Goal: Information Seeking & Learning: Learn about a topic

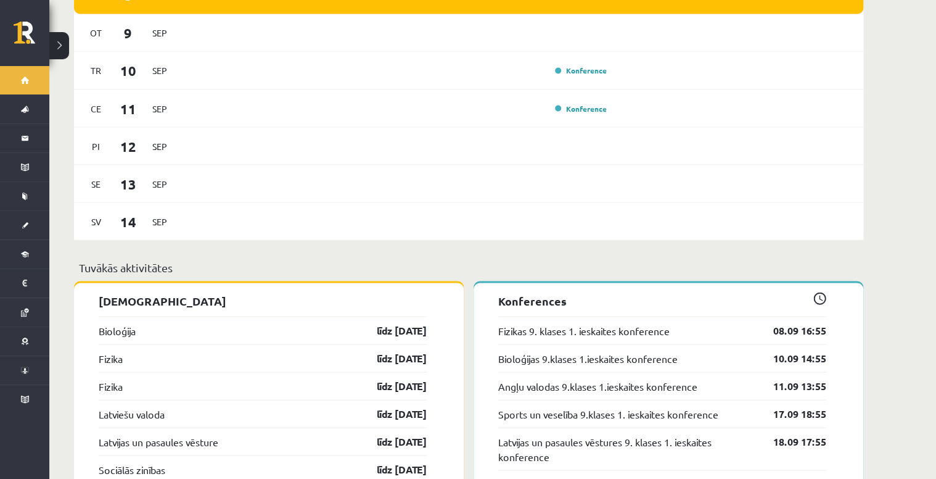
scroll to position [1036, 0]
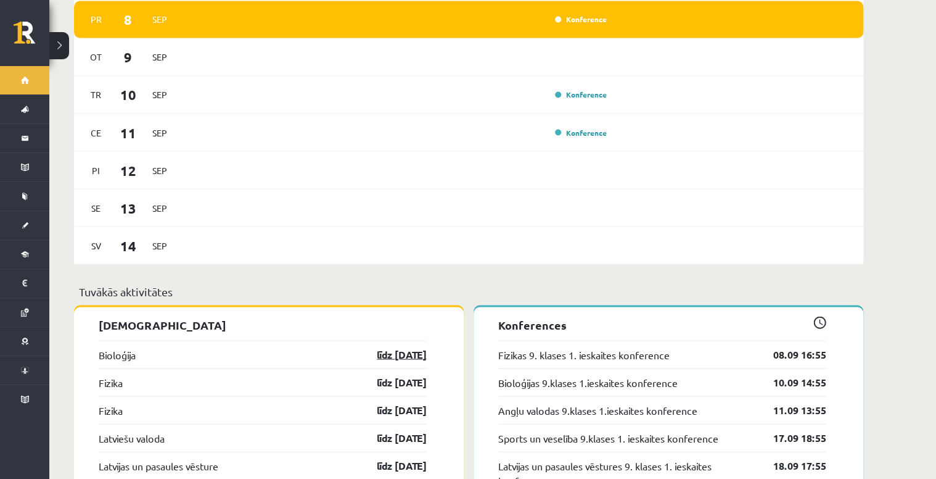
click at [402, 347] on link "līdz [DATE]" at bounding box center [391, 354] width 72 height 15
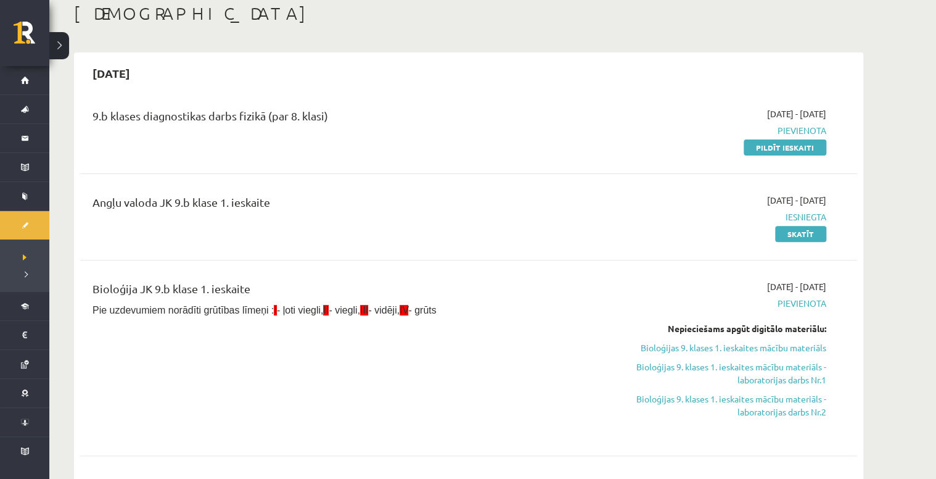
scroll to position [49, 0]
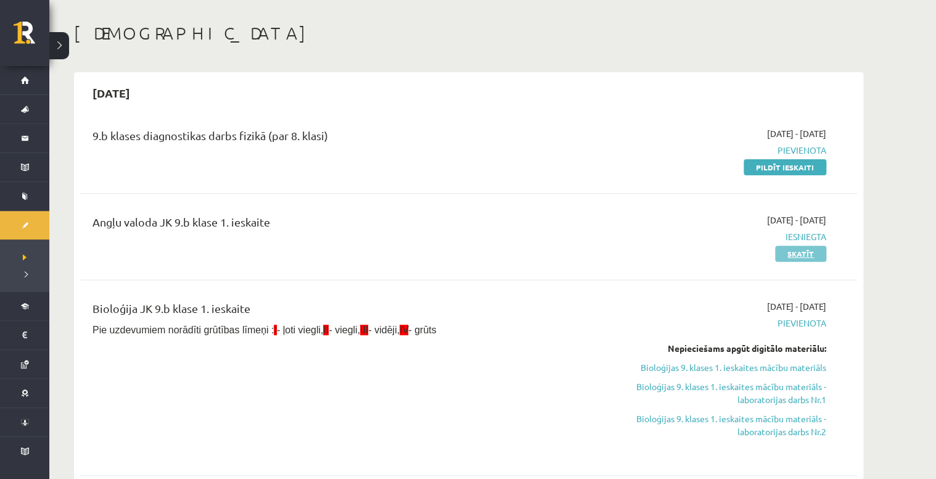
click at [801, 253] on link "Skatīt" at bounding box center [800, 253] width 51 height 16
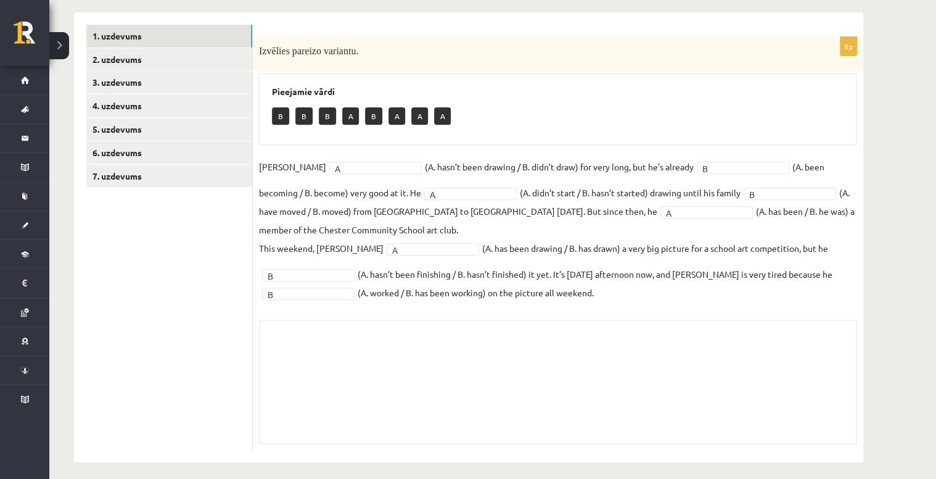
scroll to position [178, 0]
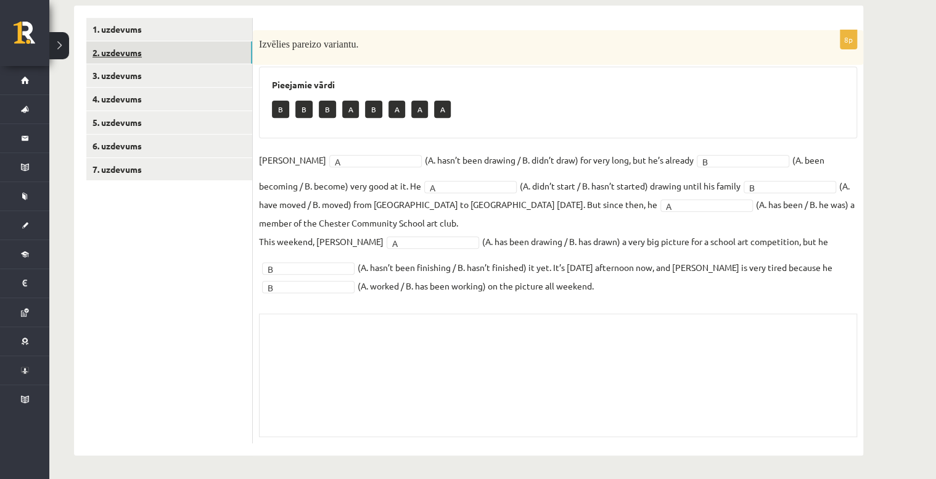
click at [189, 59] on link "2. uzdevums" at bounding box center [169, 52] width 166 height 23
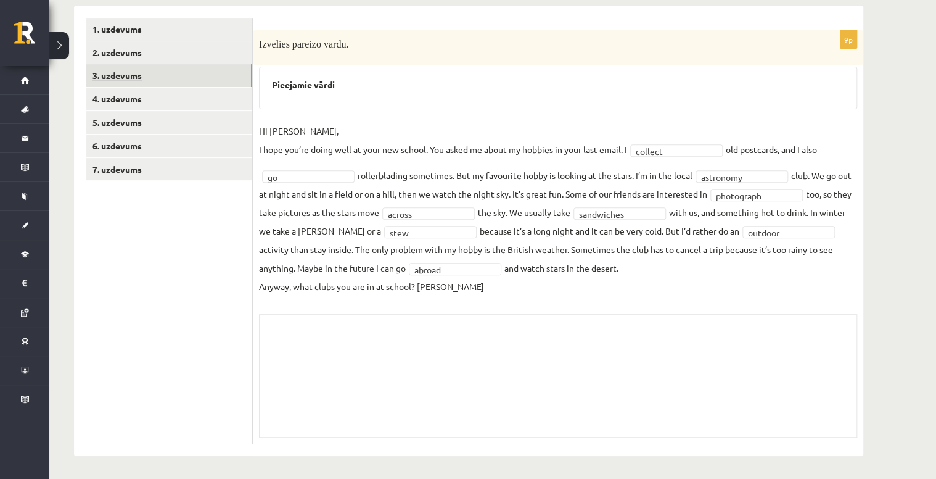
click at [185, 72] on link "3. uzdevums" at bounding box center [169, 75] width 166 height 23
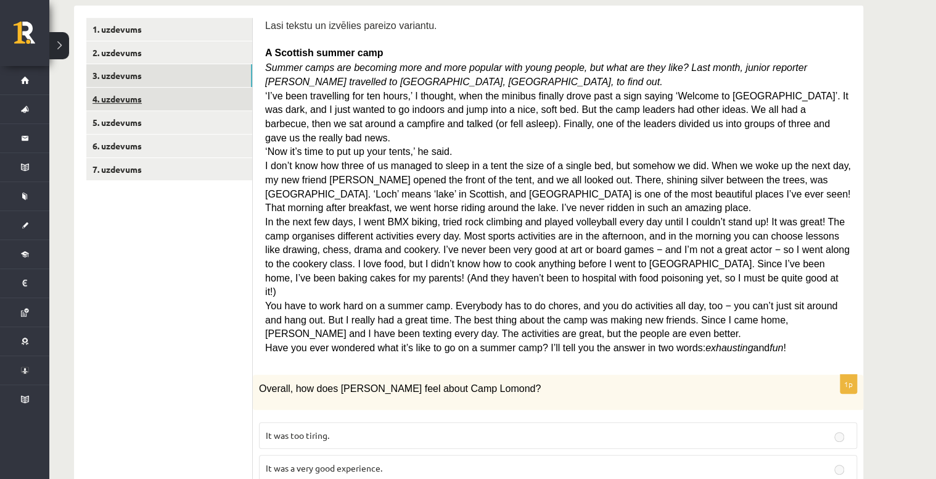
click at [183, 100] on link "4. uzdevums" at bounding box center [169, 99] width 166 height 23
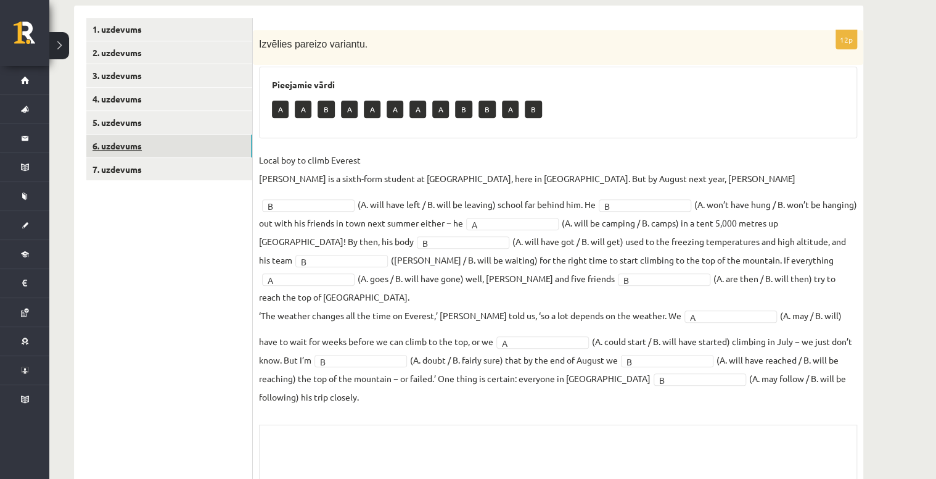
click at [183, 138] on link "6. uzdevums" at bounding box center [169, 145] width 166 height 23
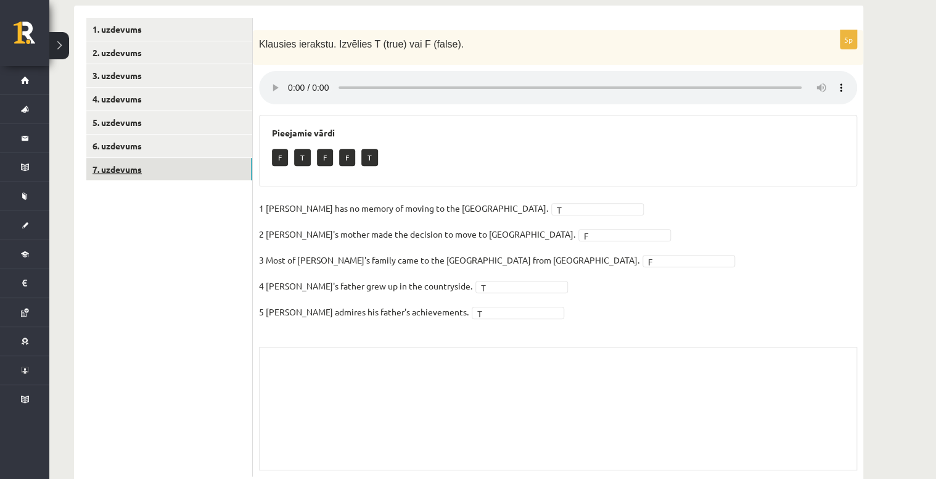
click at [175, 166] on link "7. uzdevums" at bounding box center [169, 169] width 166 height 23
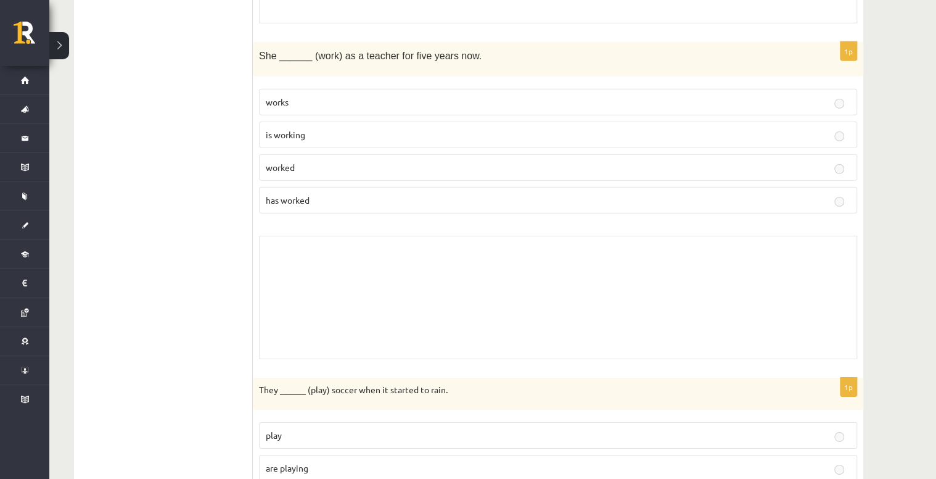
scroll to position [1904, 0]
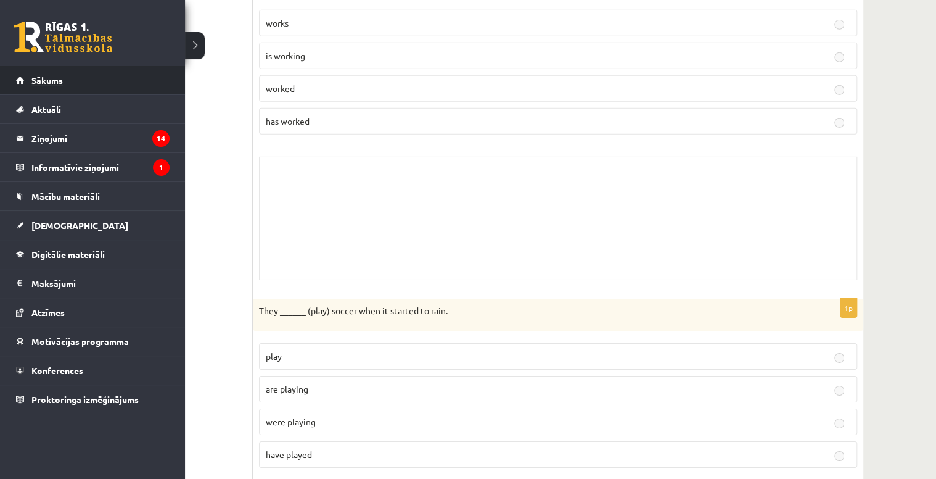
click at [100, 84] on link "Sākums" at bounding box center [93, 80] width 154 height 28
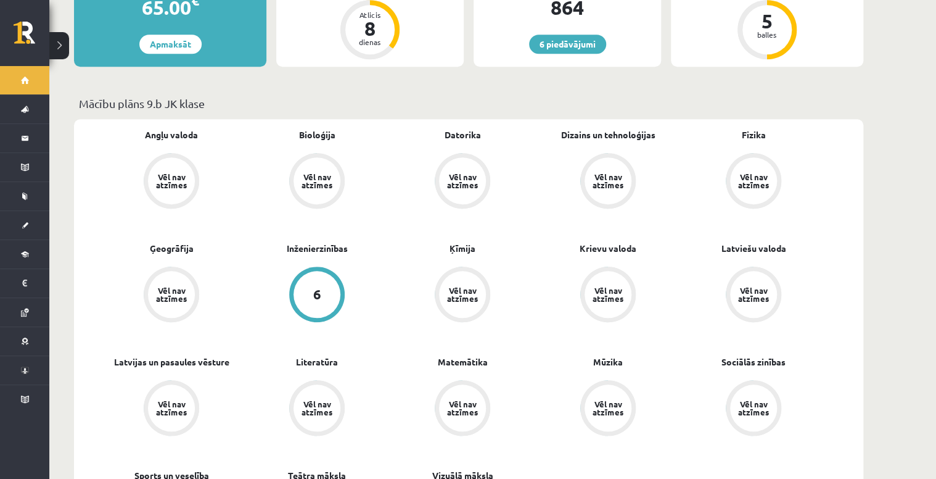
scroll to position [345, 0]
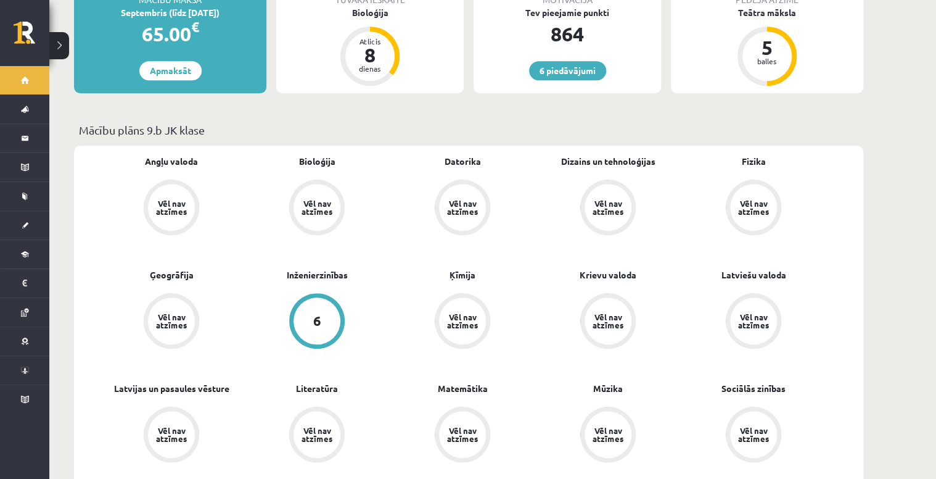
click at [181, 184] on div "Vēl nav atzīmes" at bounding box center [171, 207] width 47 height 47
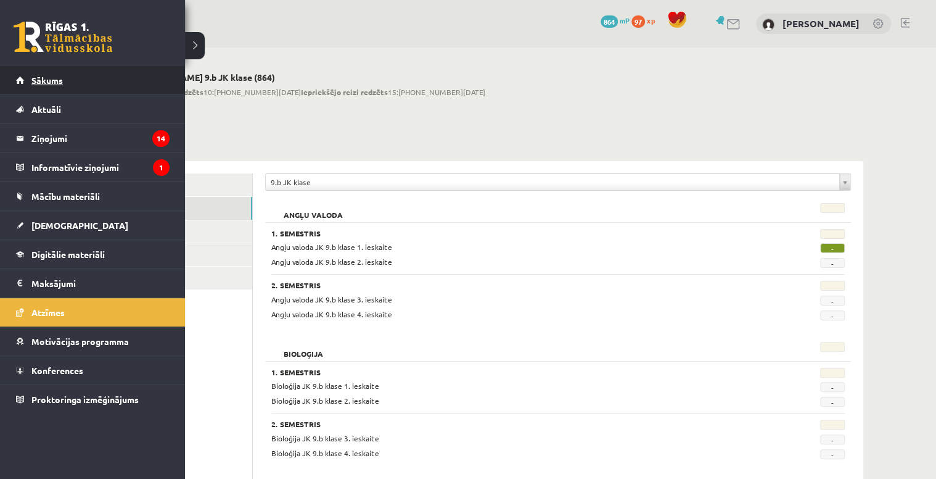
click at [38, 86] on link "Sākums" at bounding box center [93, 80] width 154 height 28
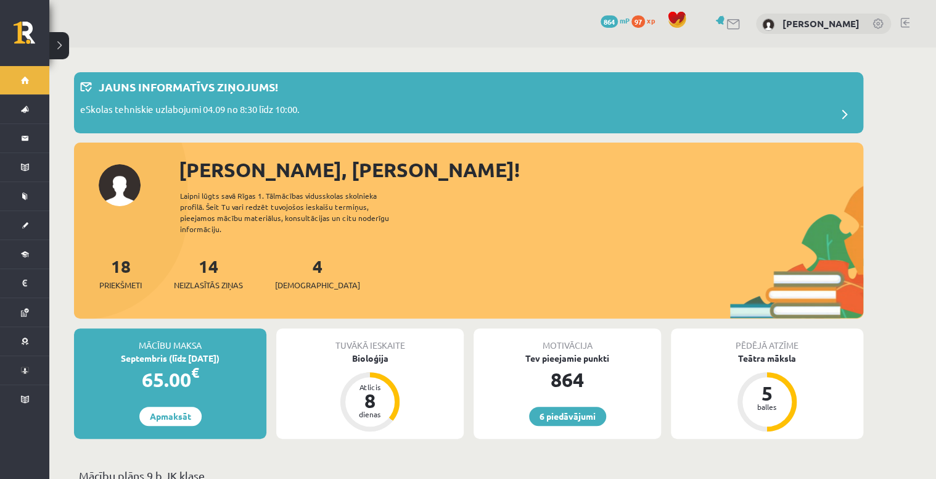
scroll to position [296, 0]
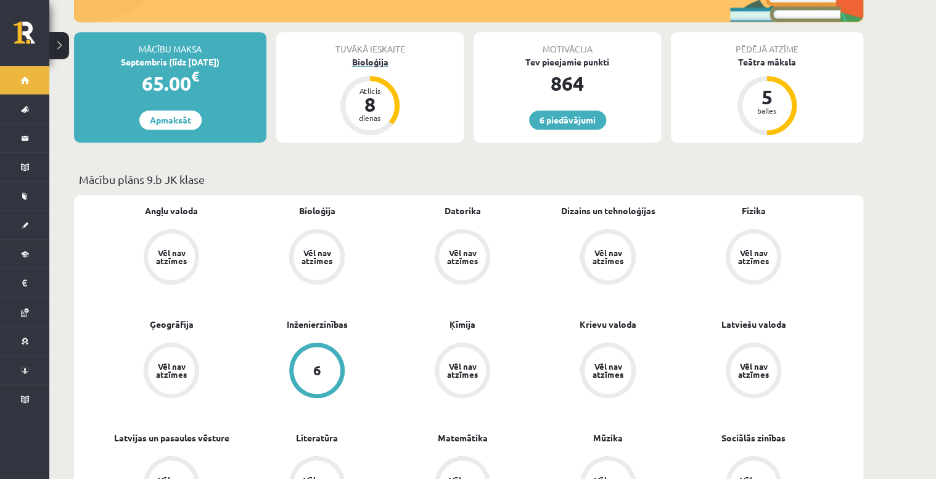
click at [371, 56] on div "Bioloģija" at bounding box center [369, 62] width 187 height 13
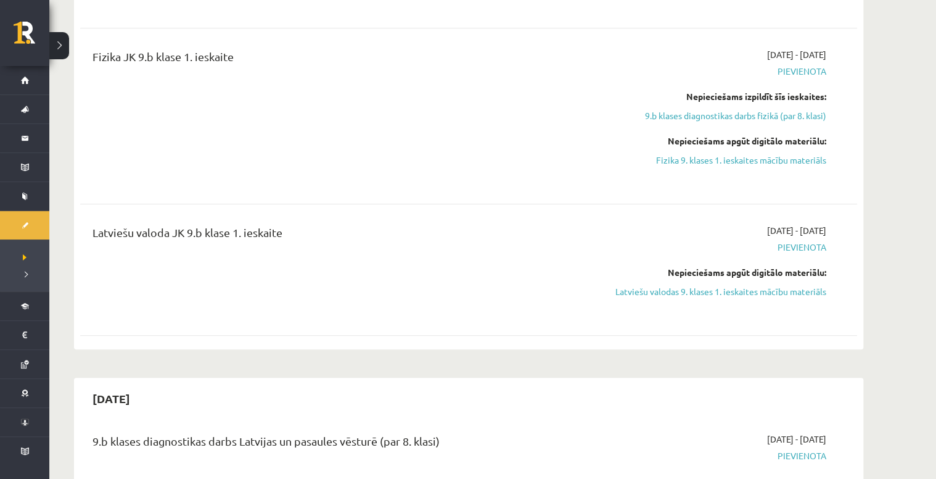
scroll to position [543, 0]
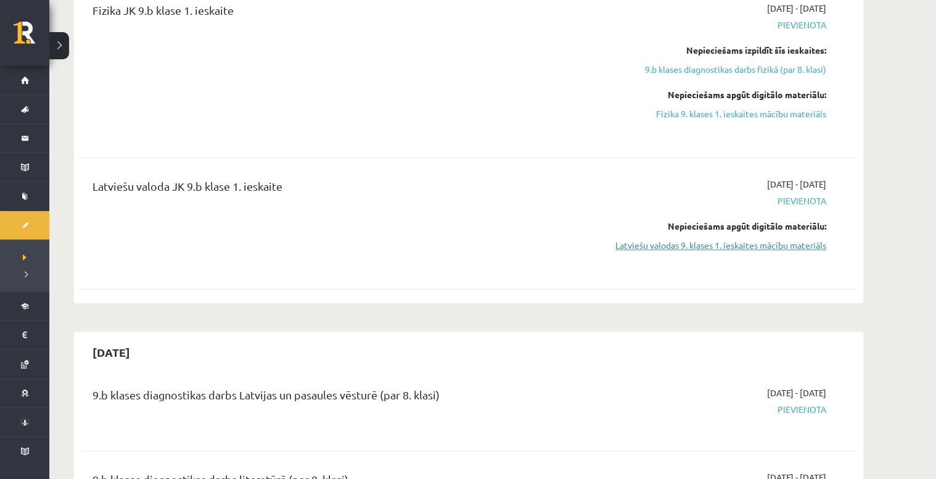
click at [736, 250] on link "Latviešu valodas 9. klases 1. ieskaites mācību materiāls" at bounding box center [710, 245] width 233 height 13
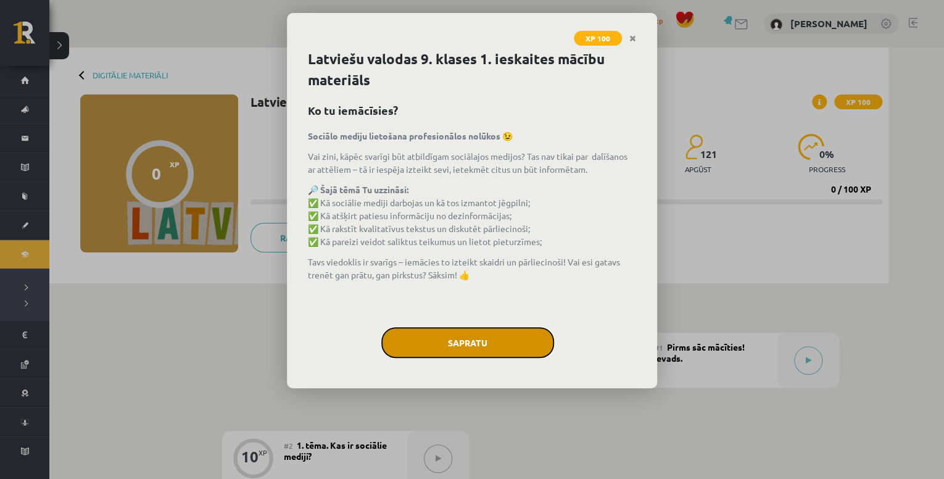
click at [451, 335] on button "Sapratu" at bounding box center [467, 342] width 173 height 31
